Goal: Task Accomplishment & Management: Manage account settings

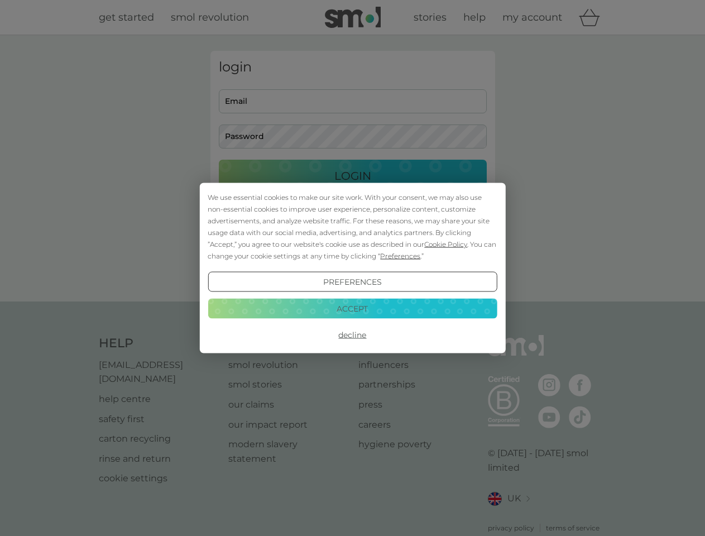
click at [446, 244] on span "Cookie Policy" at bounding box center [445, 244] width 43 height 8
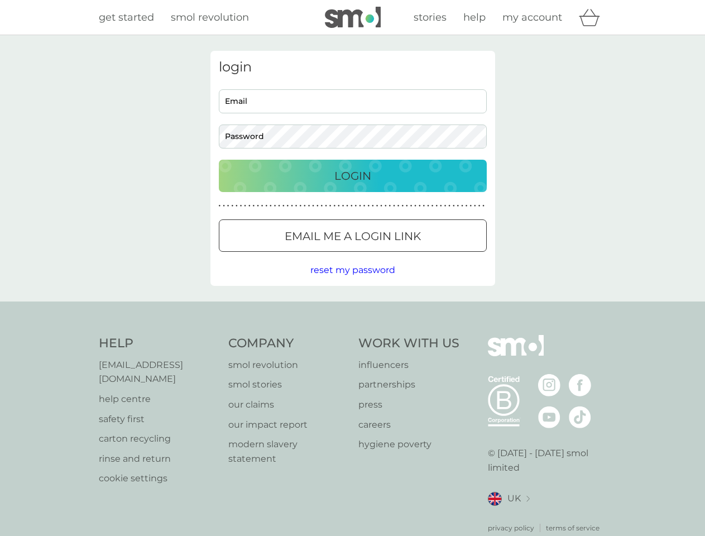
click at [399, 256] on div "login Email Password Login ● ● ● ● ● ● ● ● ● ● ● ● ● ● ● ● ● ● ● ● ● ● ● ● ● ● …" at bounding box center [352, 168] width 285 height 235
click at [352, 282] on div "login Email Password Login ● ● ● ● ● ● ● ● ● ● ● ● ● ● ● ● ● ● ● ● ● ● ● ● ● ● …" at bounding box center [352, 168] width 285 height 235
click at [352, 335] on div "Help [EMAIL_ADDRESS][DOMAIN_NAME] help centre safety first carton recycling rin…" at bounding box center [353, 434] width 508 height 198
click at [352, 308] on div "Help [EMAIL_ADDRESS][DOMAIN_NAME] help centre safety first carton recycling rin…" at bounding box center [352, 433] width 705 height 265
